Goal: Transaction & Acquisition: Purchase product/service

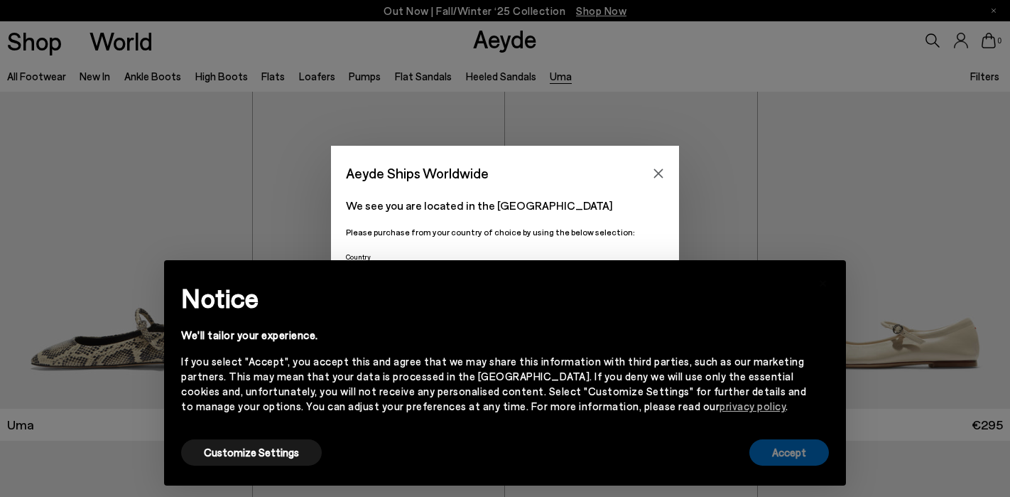
click at [793, 460] on button "Accept" at bounding box center [789, 452] width 80 height 26
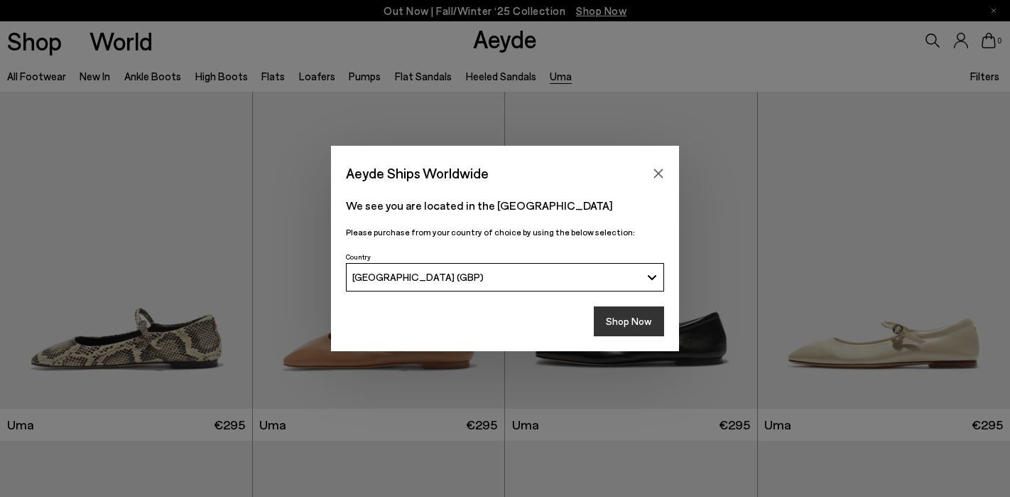
click at [622, 321] on button "Shop Now" at bounding box center [629, 321] width 70 height 30
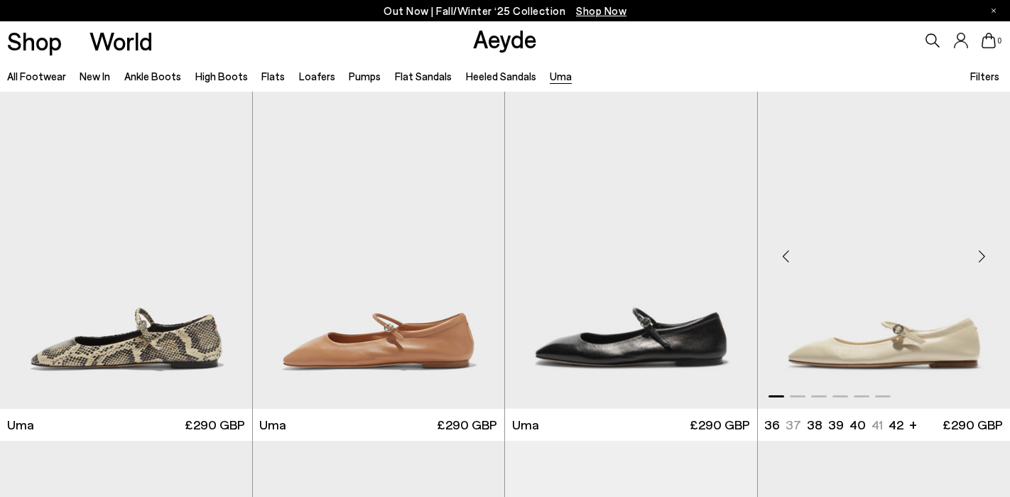
click at [877, 281] on img "1 / 6" at bounding box center [884, 250] width 253 height 317
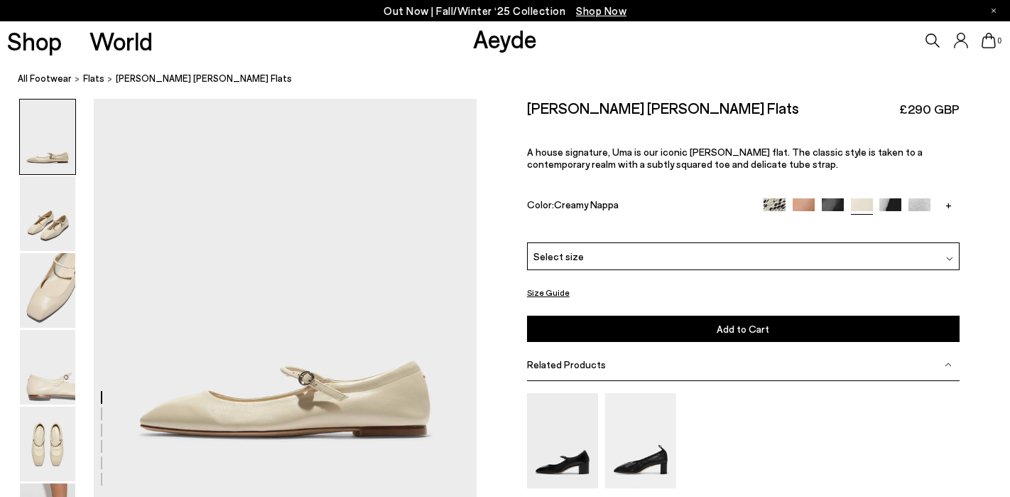
click at [549, 287] on button "Size Guide" at bounding box center [548, 292] width 43 height 18
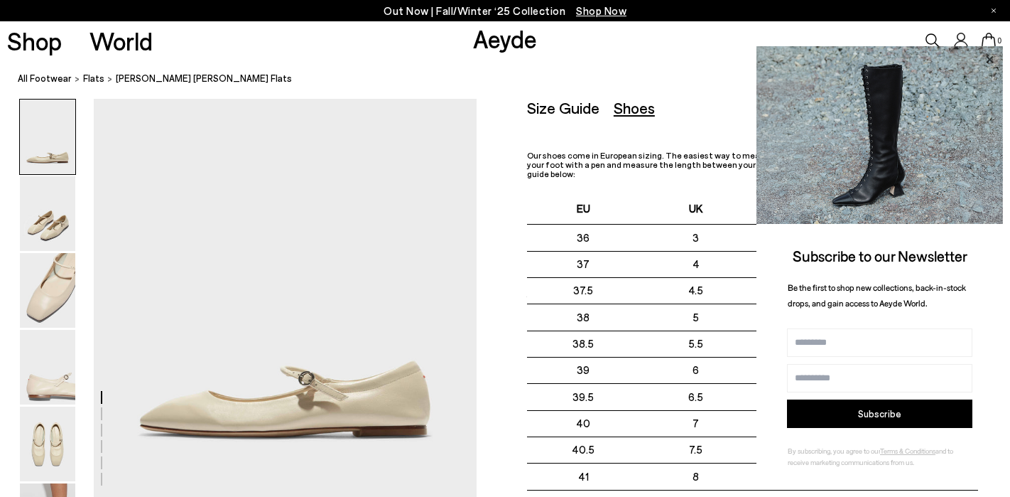
click at [990, 58] on icon at bounding box center [989, 58] width 7 height 7
